Goal: Entertainment & Leisure: Consume media (video, audio)

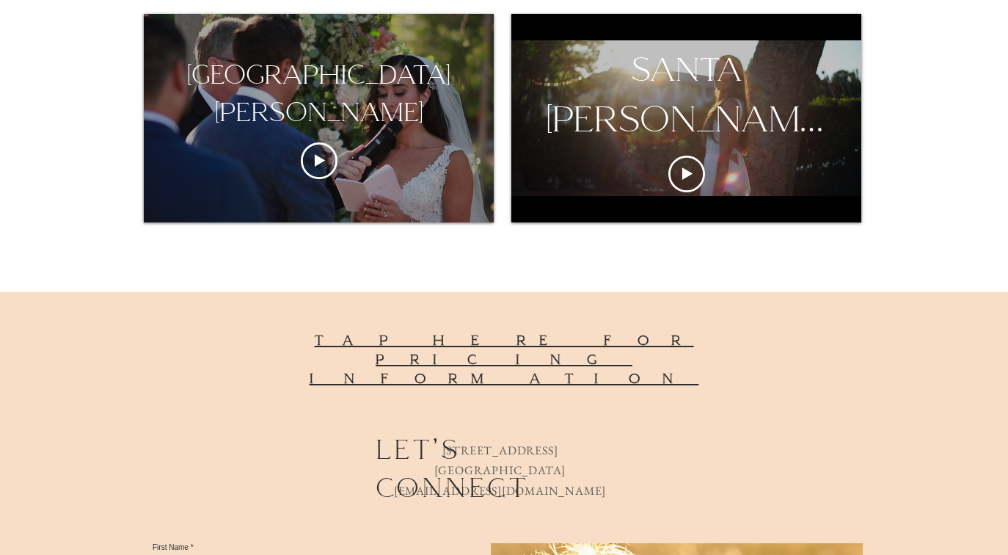
scroll to position [917, 0]
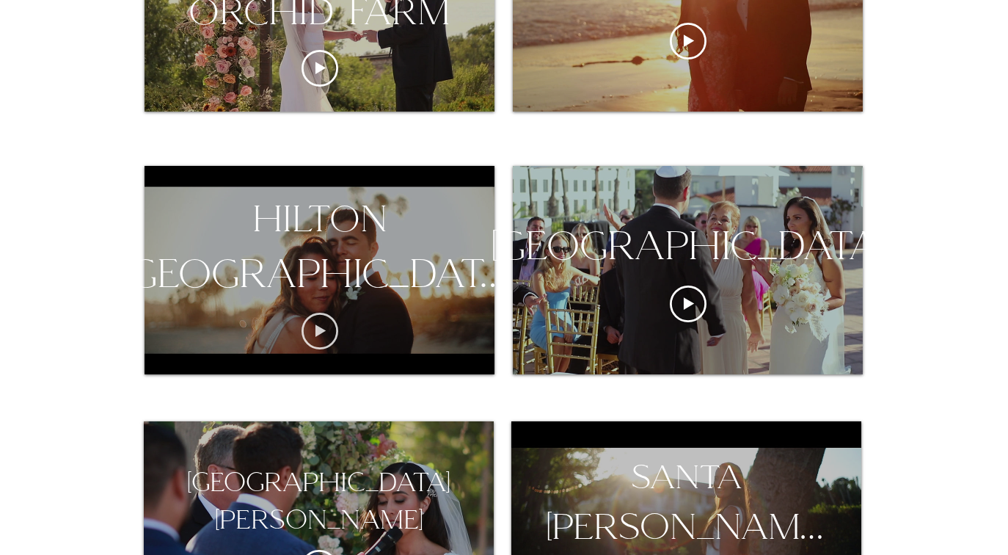
click at [327, 330] on icon "Play video" at bounding box center [320, 331] width 37 height 37
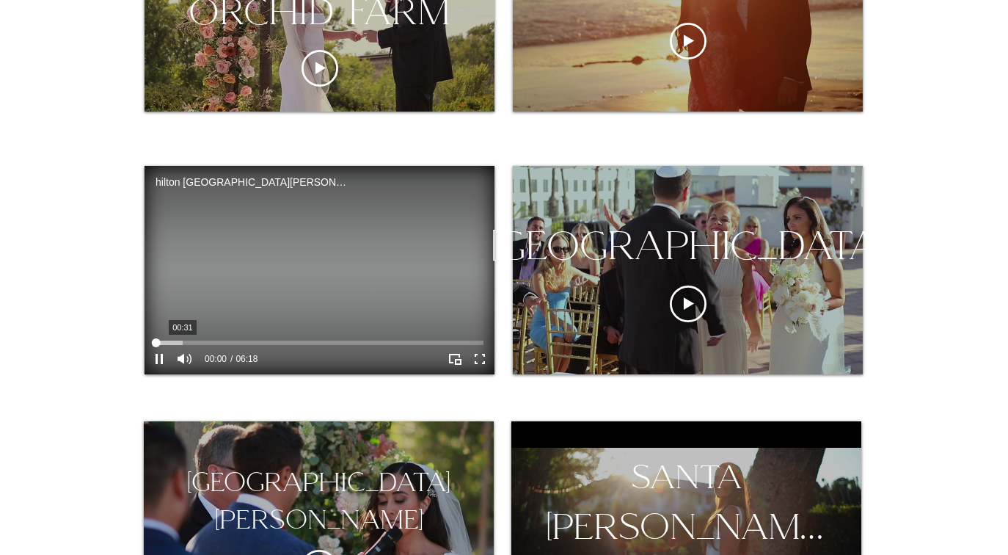
click at [188, 343] on div "hilton santa barbara Video Player" at bounding box center [320, 343] width 328 height 4
click at [238, 344] on div "hilton santa barbara Video Player" at bounding box center [320, 343] width 328 height 4
click at [275, 341] on div "hilton santa barbara Video Player" at bounding box center [320, 343] width 328 height 4
click at [312, 342] on div "hilton santa barbara Video Player" at bounding box center [320, 343] width 328 height 4
click at [341, 341] on div "hilton santa barbara Video Player" at bounding box center [320, 343] width 328 height 4
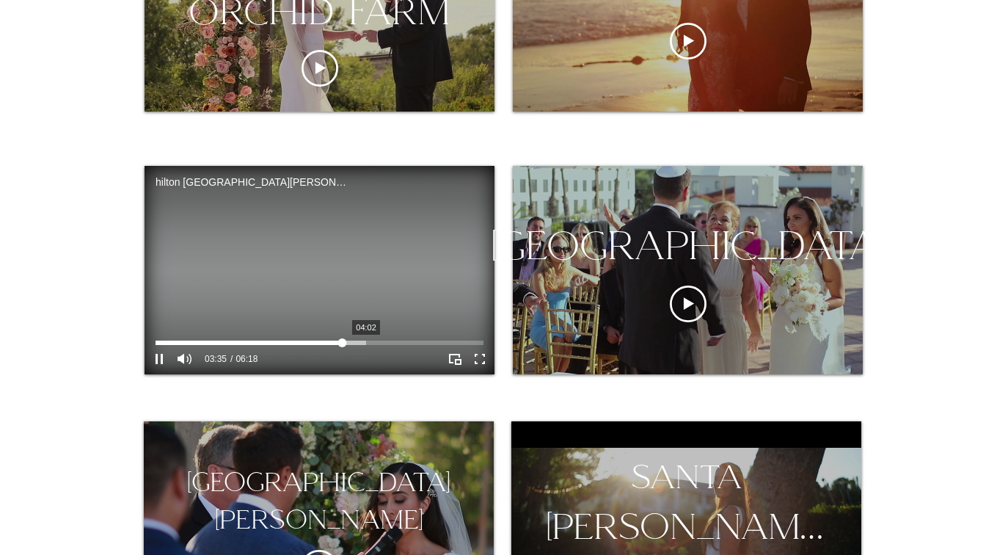
click at [366, 341] on div "hilton santa barbara Video Player" at bounding box center [320, 343] width 328 height 4
click at [405, 342] on div "hilton santa barbara Video Player" at bounding box center [320, 343] width 328 height 4
click at [432, 341] on div "hilton santa barbara Video Player" at bounding box center [320, 343] width 328 height 4
click at [447, 341] on div "hilton santa barbara Video Player" at bounding box center [320, 343] width 328 height 4
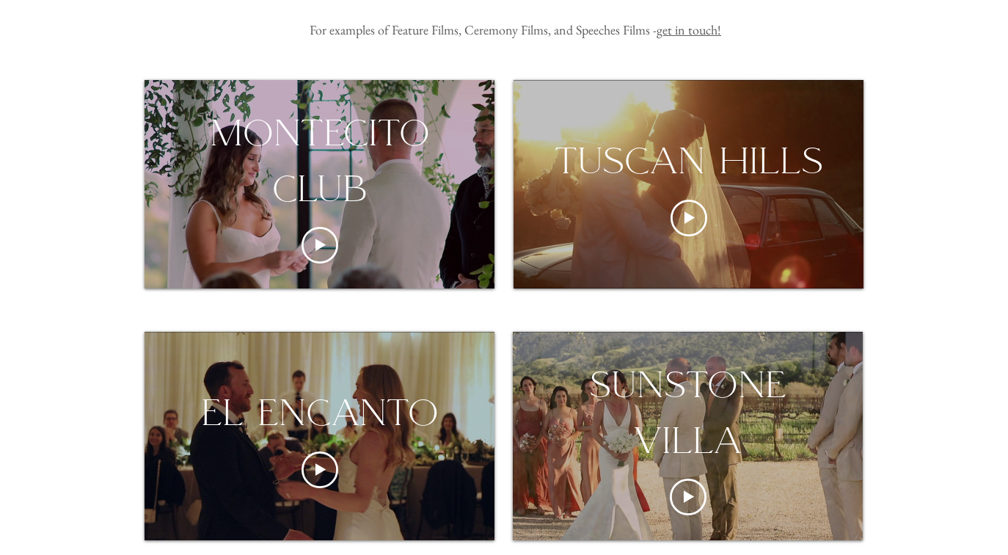
scroll to position [215, 0]
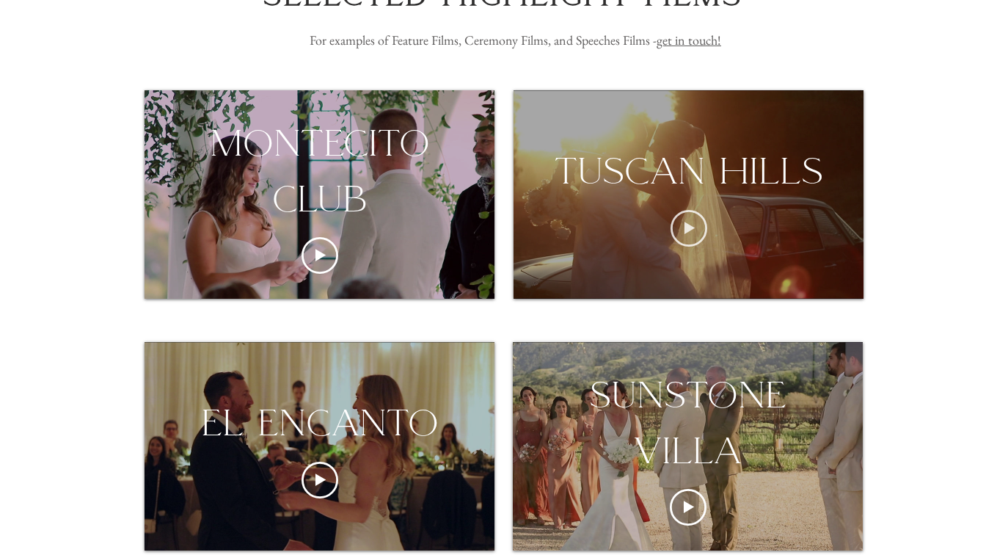
click at [688, 228] on icon "Play video" at bounding box center [689, 228] width 10 height 12
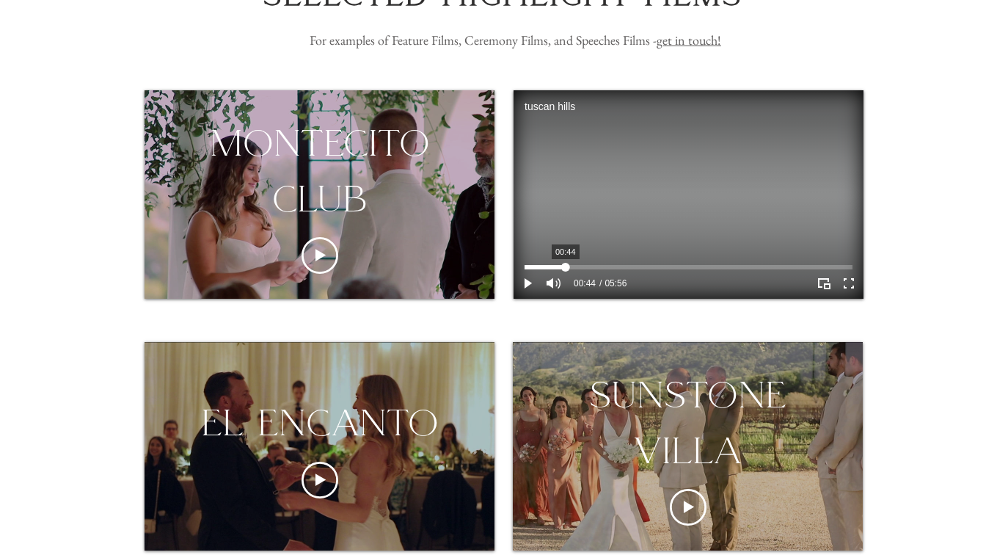
click at [565, 265] on div "tuscan hills Video Player" at bounding box center [689, 267] width 328 height 4
click at [602, 267] on div "tuscan hills Video Player" at bounding box center [689, 267] width 328 height 4
click at [625, 268] on div "tuscan hills Video Player" at bounding box center [689, 267] width 328 height 4
click at [659, 268] on div "tuscan hills Video Player" at bounding box center [689, 267] width 328 height 4
click at [703, 267] on div "tuscan hills Video Player" at bounding box center [689, 267] width 328 height 4
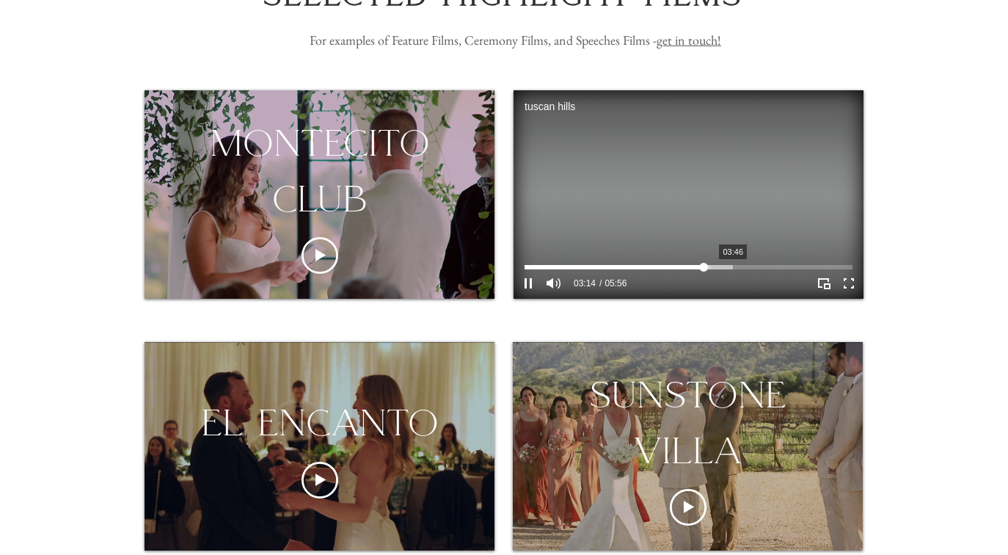
click at [733, 267] on div "tuscan hills Video Player" at bounding box center [689, 267] width 328 height 4
click at [771, 266] on div "tuscan hills Video Player" at bounding box center [689, 267] width 328 height 4
click at [804, 269] on div "tuscan hills Video Player" at bounding box center [689, 267] width 328 height 4
click at [529, 286] on icon "Pause" at bounding box center [528, 283] width 19 height 19
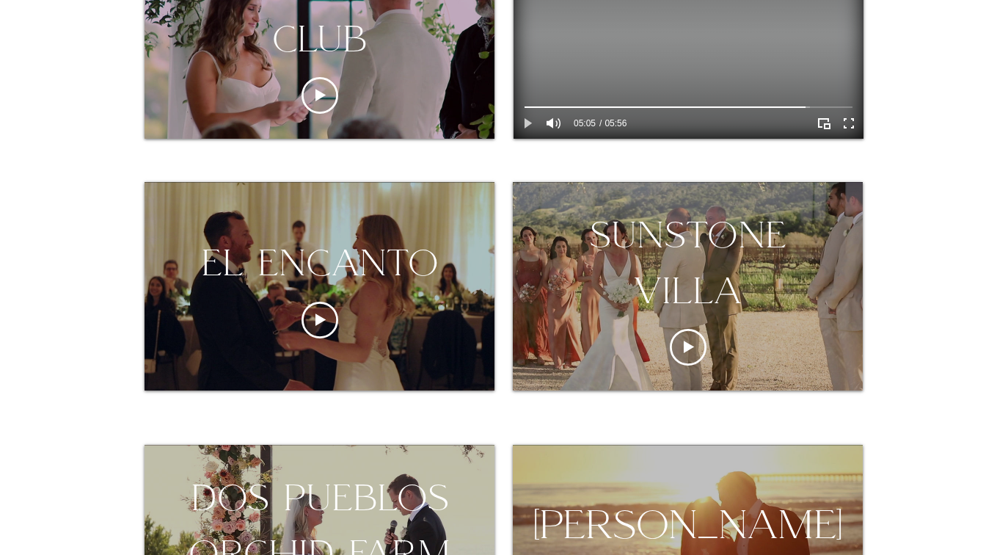
scroll to position [385, 0]
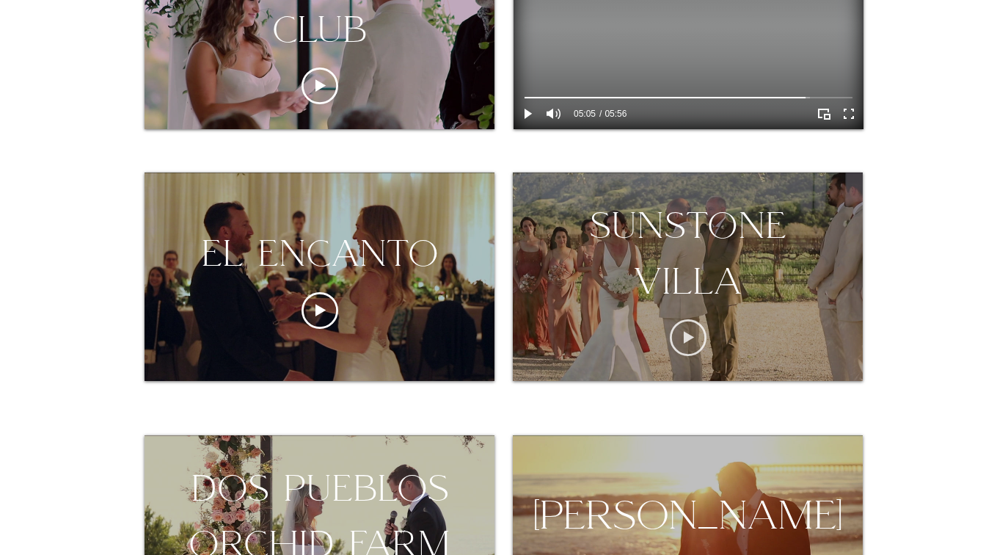
click at [699, 330] on icon "Play video" at bounding box center [688, 337] width 37 height 37
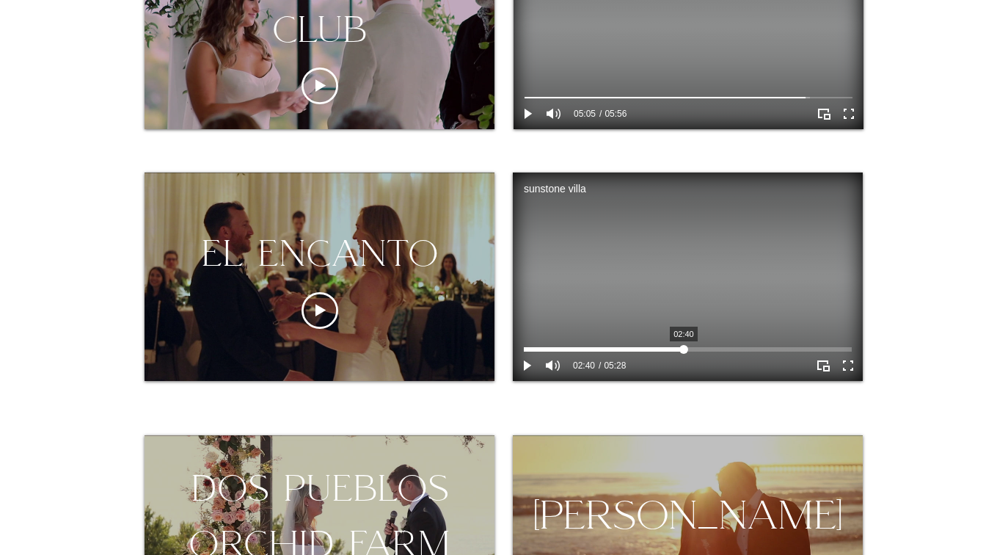
click at [683, 344] on div "sunstone villa Video Player" at bounding box center [688, 350] width 328 height 12
click at [735, 347] on div "sunstone villa Video Player" at bounding box center [688, 349] width 328 height 4
click at [528, 369] on icon "Pause" at bounding box center [527, 365] width 19 height 19
